Goal: Ask a question

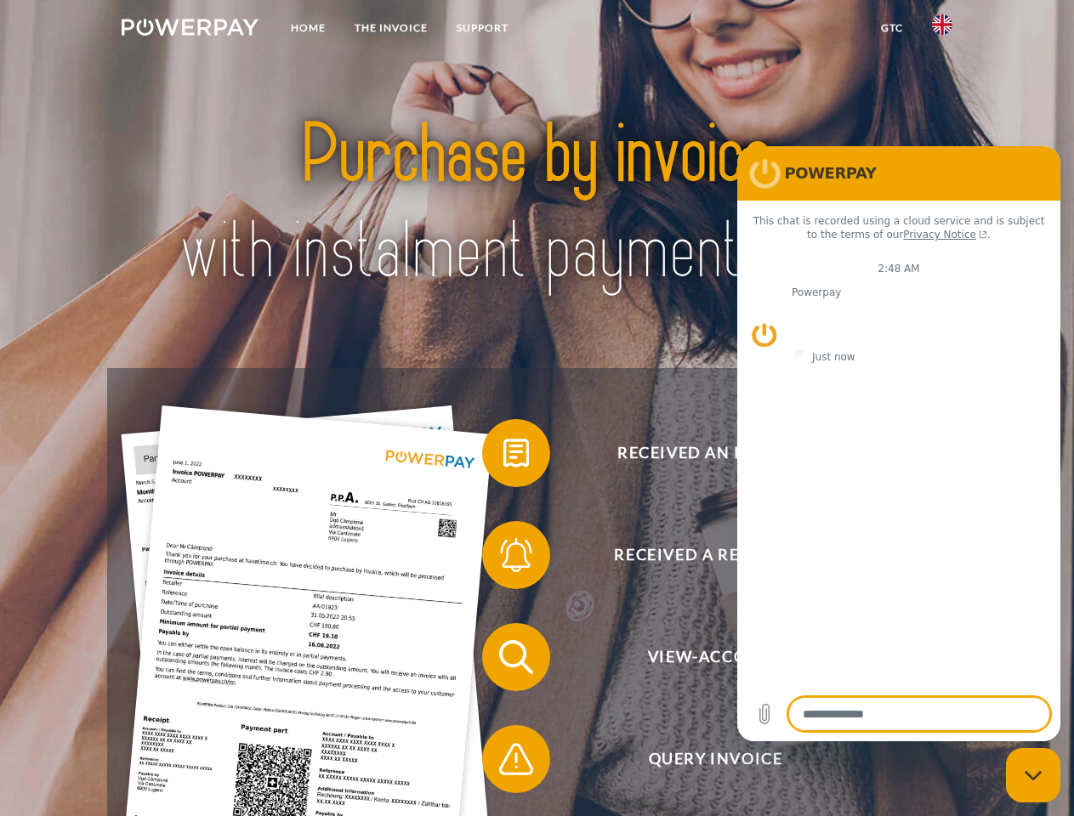
click at [190, 30] on img at bounding box center [190, 27] width 137 height 17
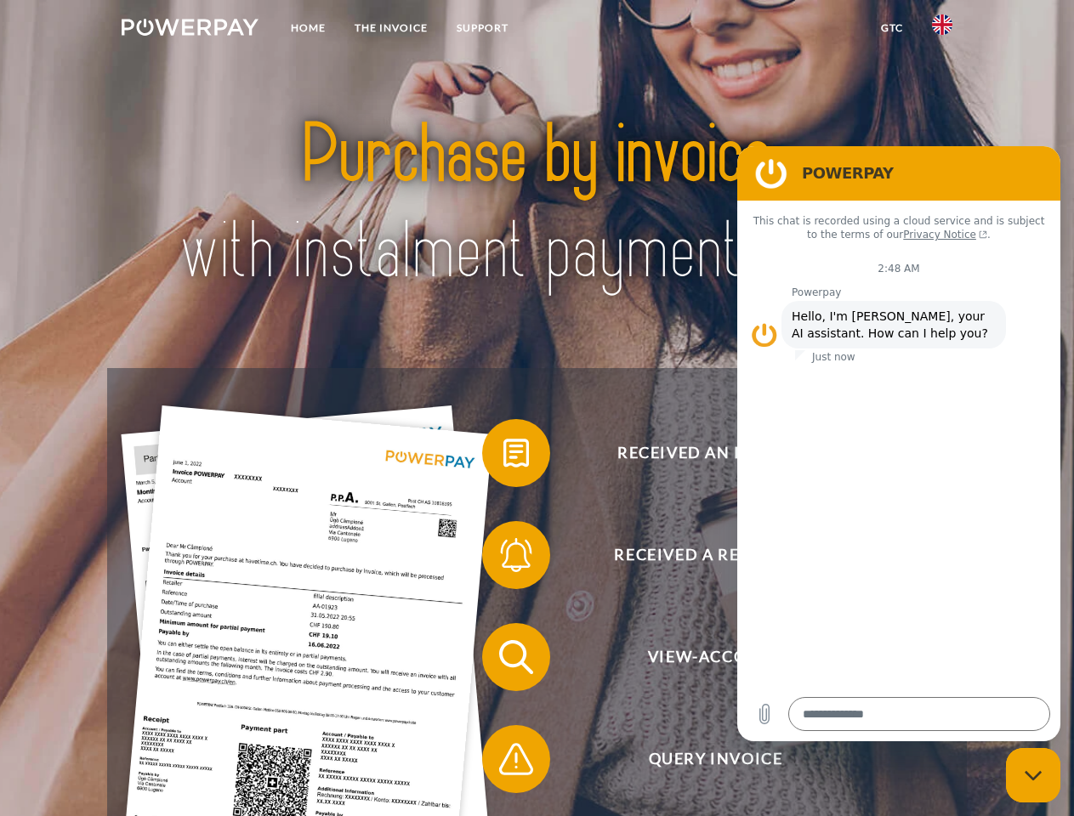
click at [942, 30] on img at bounding box center [942, 24] width 20 height 20
click at [891, 28] on link "GTC" at bounding box center [892, 28] width 51 height 31
click at [503, 457] on span at bounding box center [490, 453] width 85 height 85
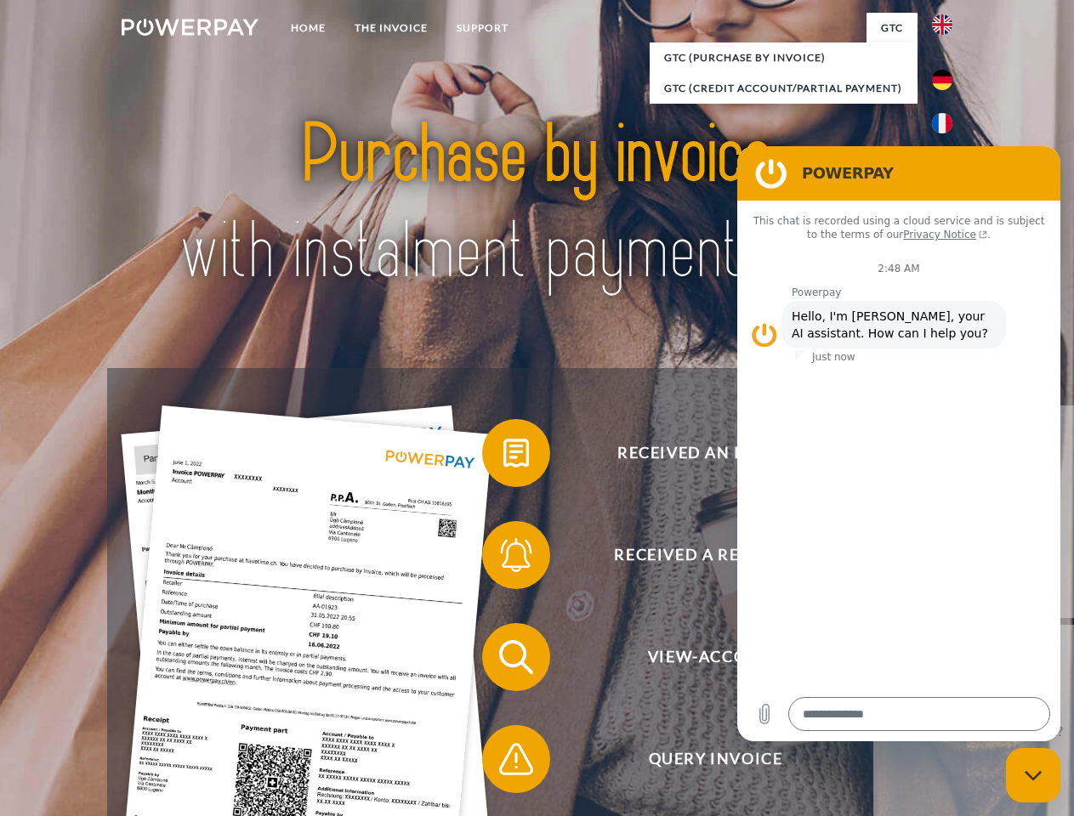
click at [503, 559] on span at bounding box center [490, 555] width 85 height 85
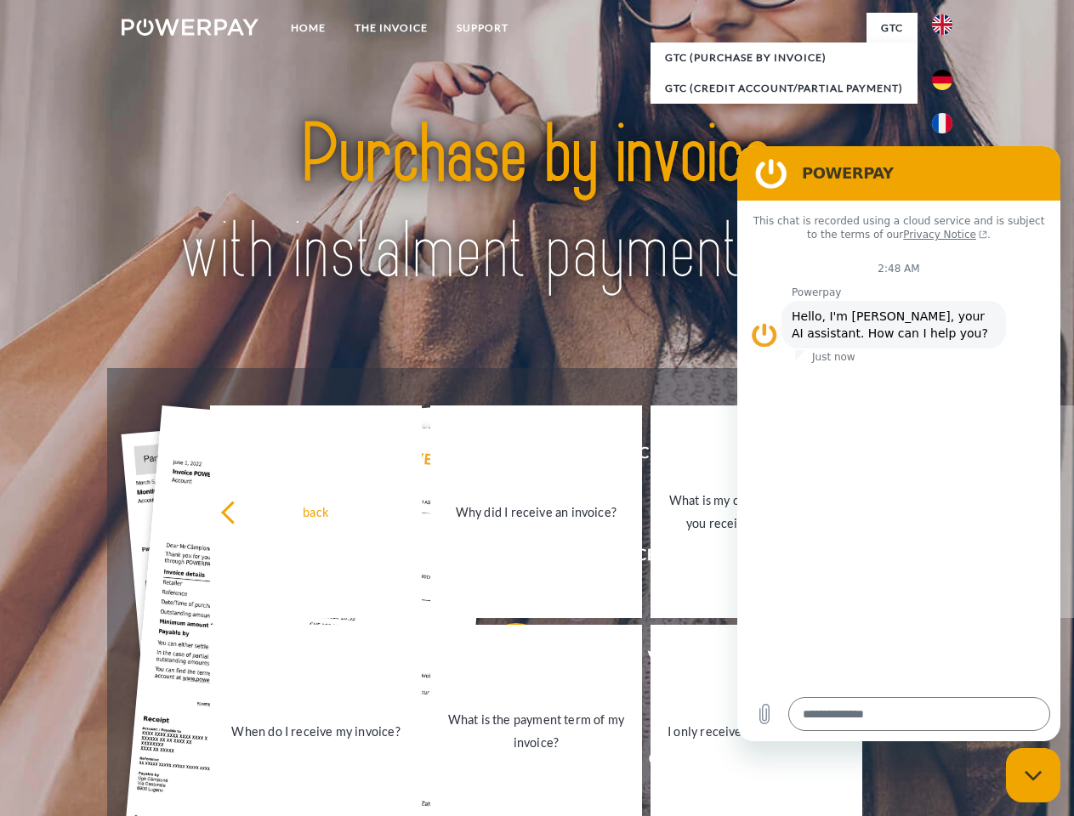
click at [503, 661] on link "What is the payment term of my invoice?" at bounding box center [536, 731] width 212 height 213
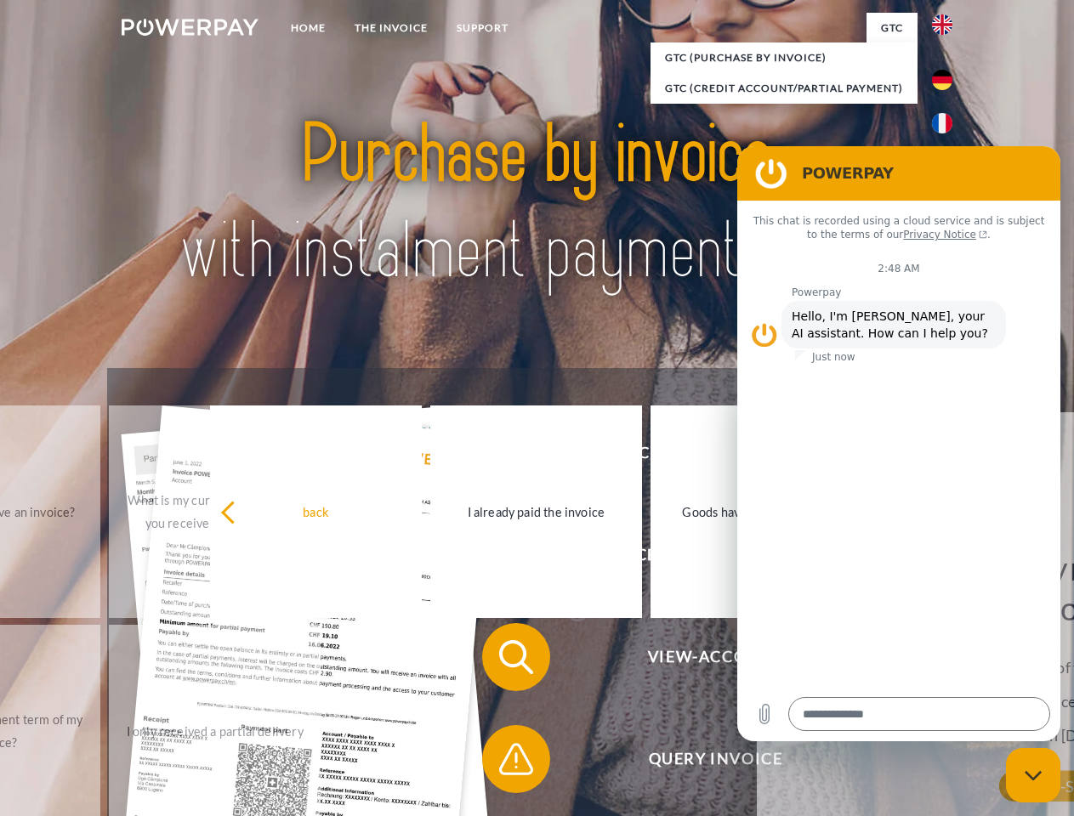
click at [503, 763] on span at bounding box center [490, 759] width 85 height 85
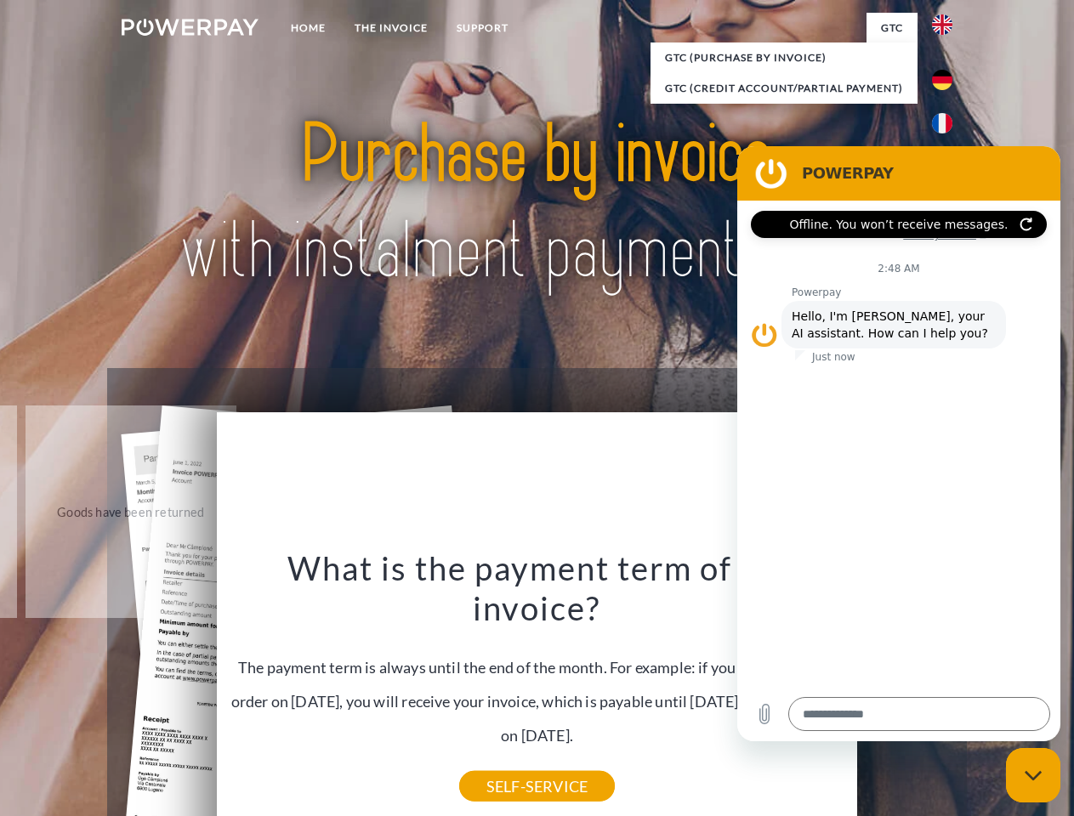
click at [1033, 776] on icon "Close messaging window" at bounding box center [1034, 776] width 18 height 11
type textarea "*"
